Goal: Information Seeking & Learning: Learn about a topic

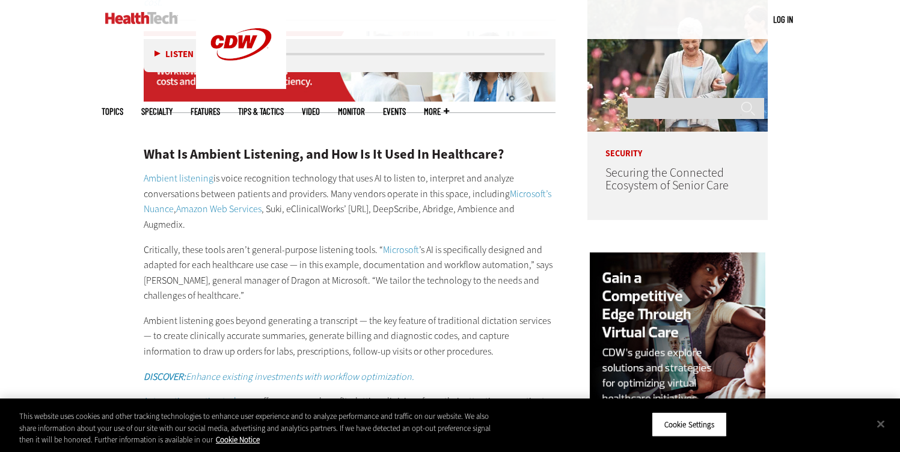
scroll to position [969, 0]
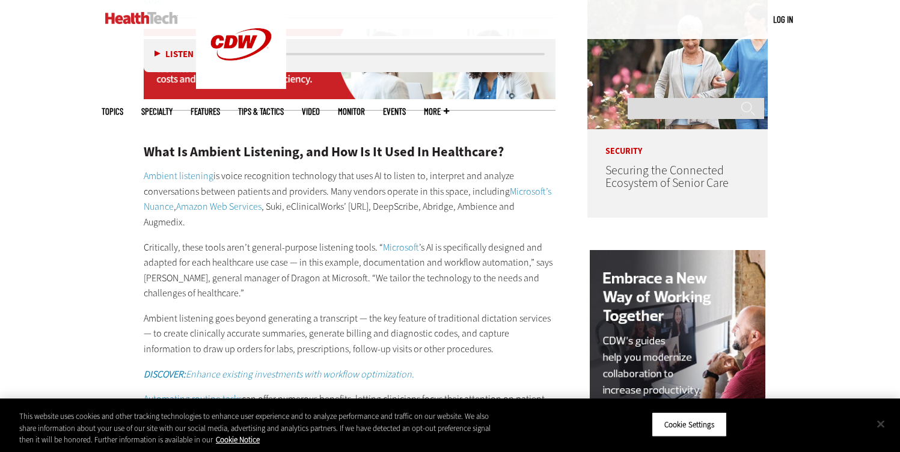
click at [885, 418] on button "Close" at bounding box center [881, 424] width 26 height 26
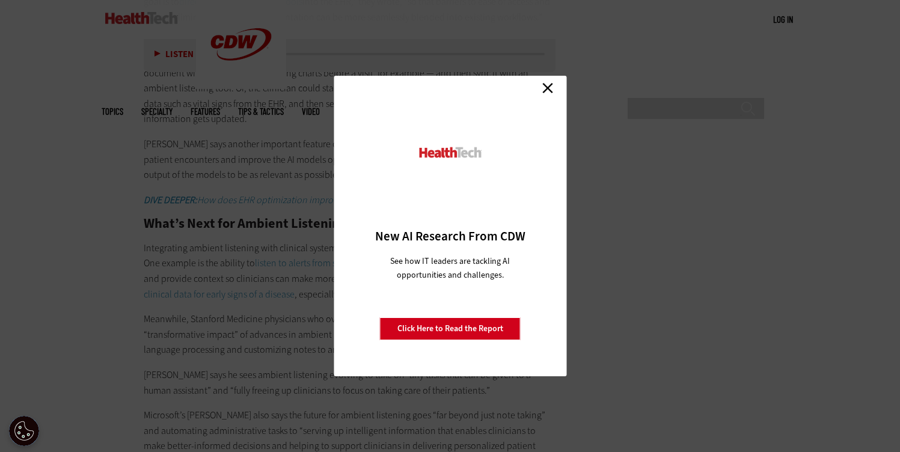
scroll to position [2056, 0]
click at [550, 85] on link "Close" at bounding box center [548, 88] width 18 height 18
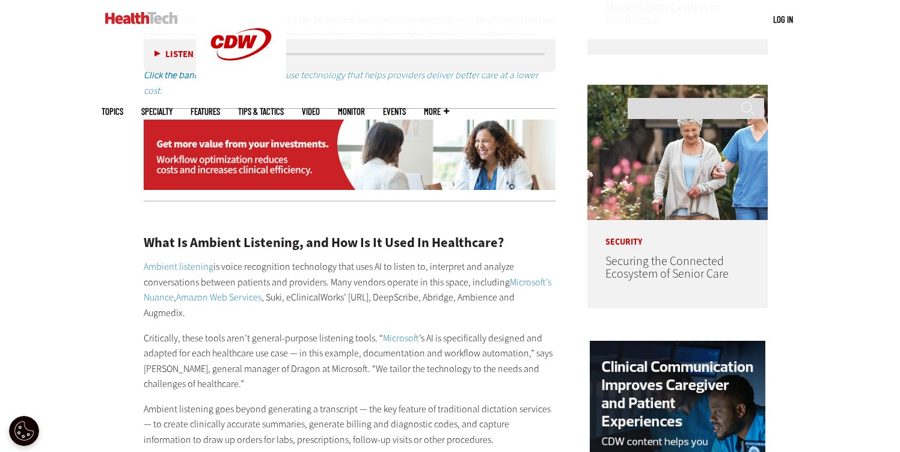
scroll to position [881, 0]
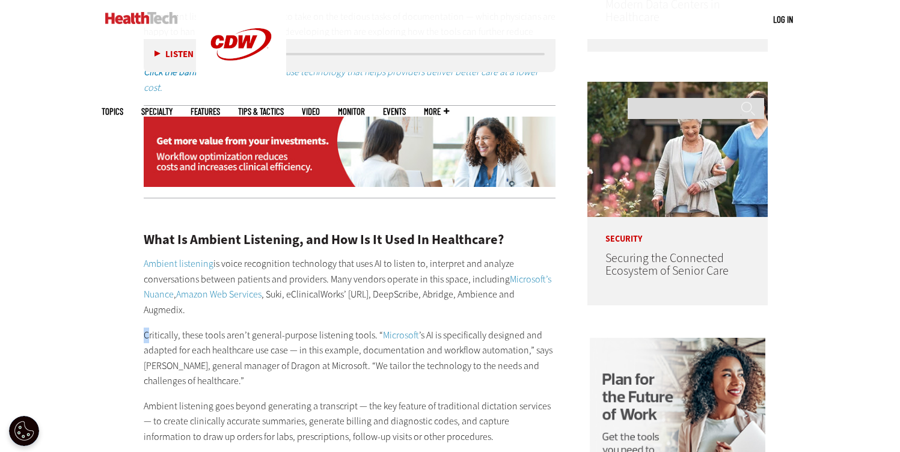
click at [149, 328] on p "Critically, these tools aren’t general-purpose listening tools. “ Microsoft ’s …" at bounding box center [350, 358] width 412 height 61
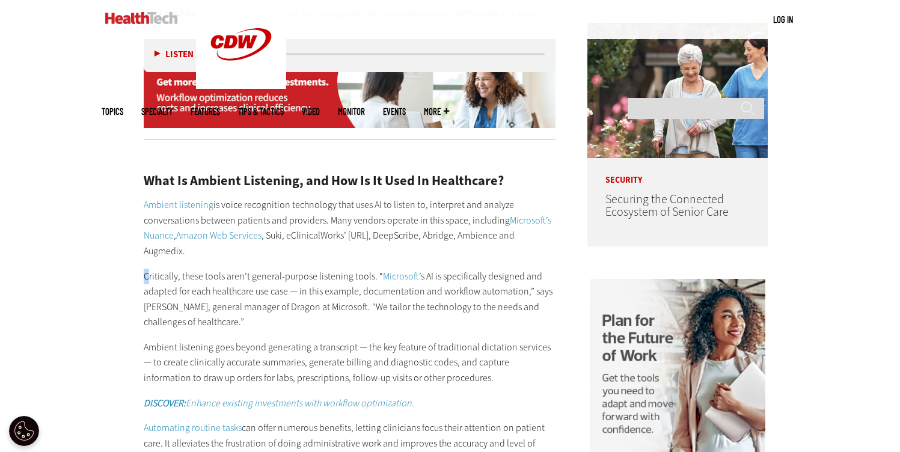
scroll to position [969, 0]
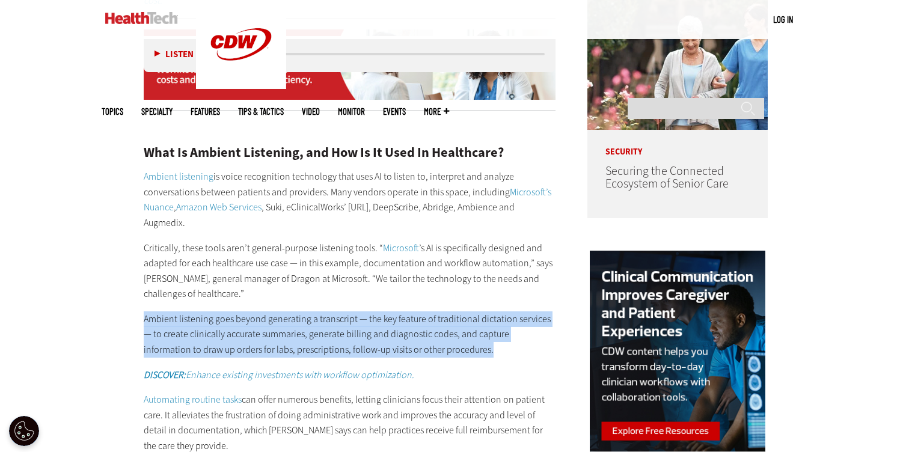
drag, startPoint x: 142, startPoint y: 307, endPoint x: 456, endPoint y: 334, distance: 314.4
copy p "Ambient listening goes beyond generating a transcript — the key feature of trad…"
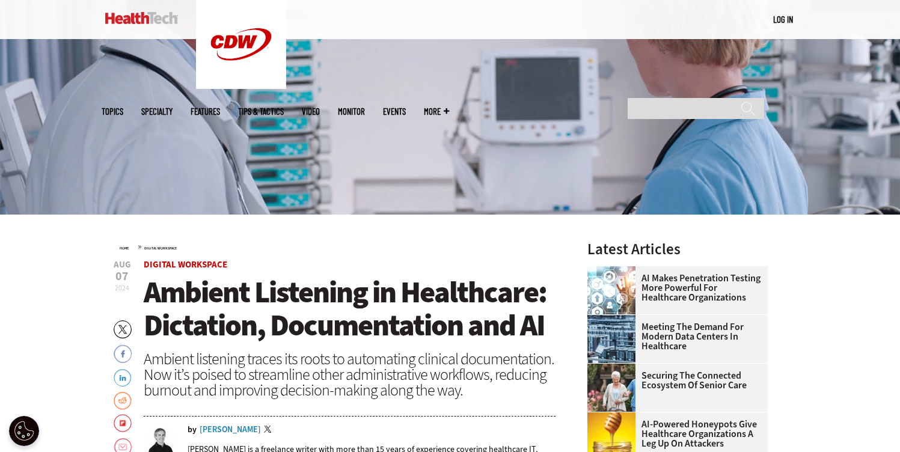
scroll to position [208, 0]
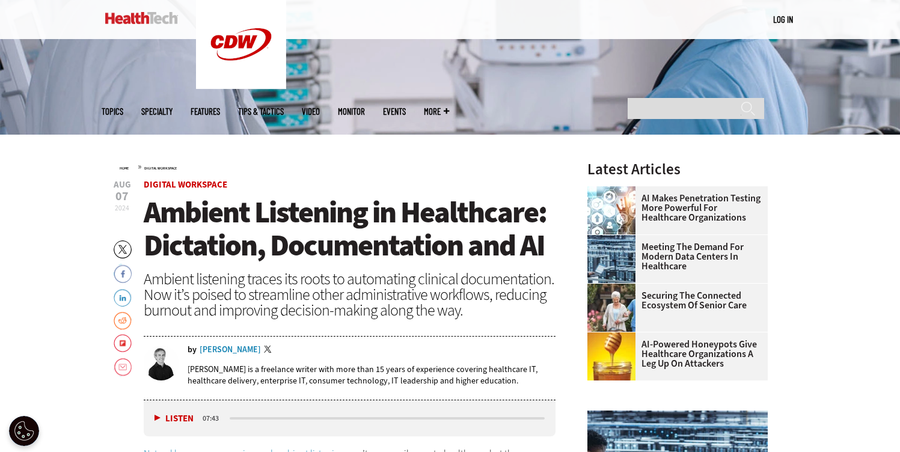
scroll to position [289, 0]
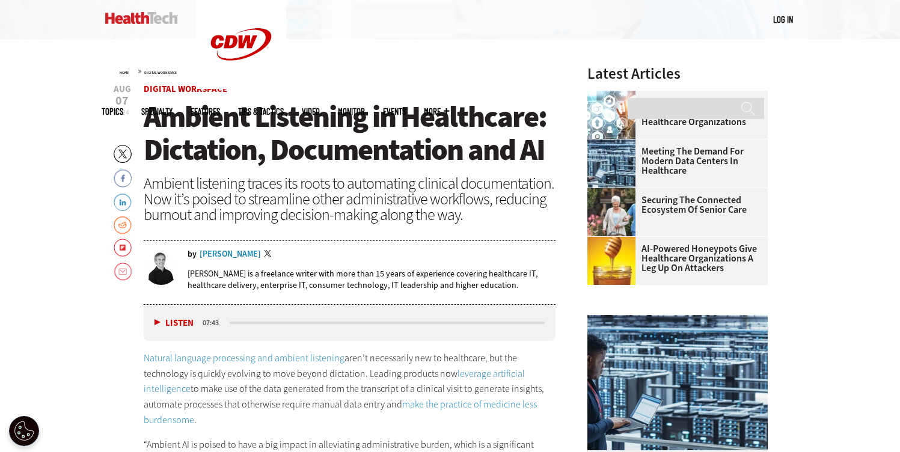
scroll to position [408, 0]
